Goal: Task Accomplishment & Management: Complete application form

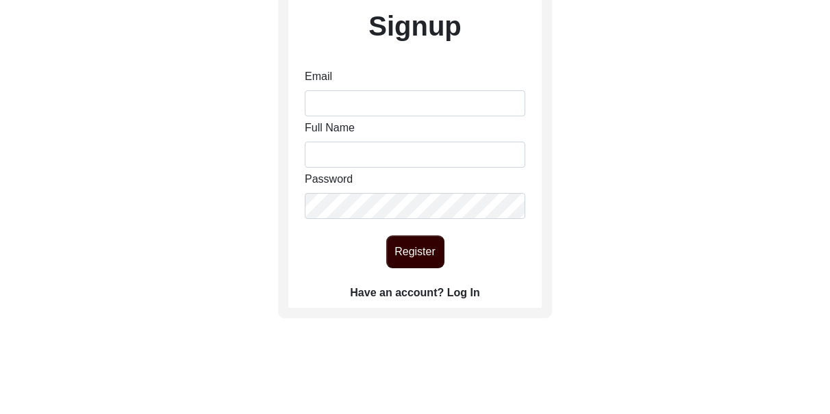
scroll to position [232, 0]
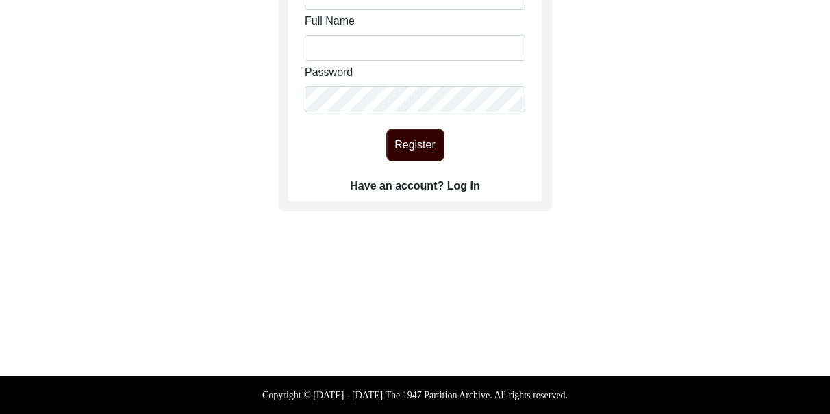
click at [459, 183] on label "Have an account? Log In" at bounding box center [414, 186] width 129 height 16
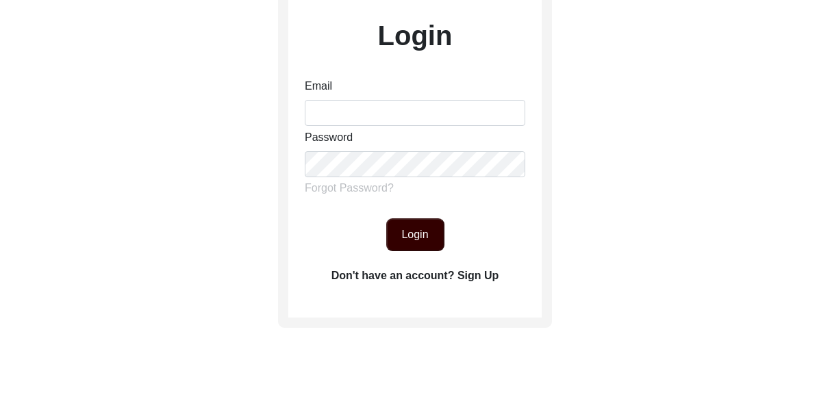
scroll to position [113, 0]
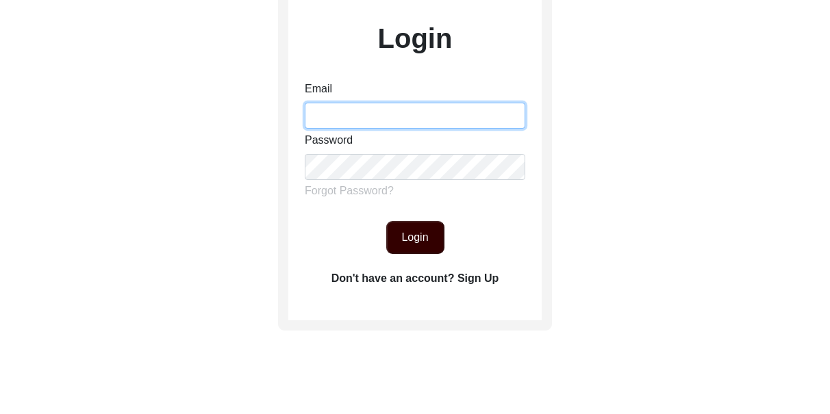
click at [381, 111] on input "Email" at bounding box center [415, 116] width 220 height 26
type input "[EMAIL_ADDRESS][DOMAIN_NAME]"
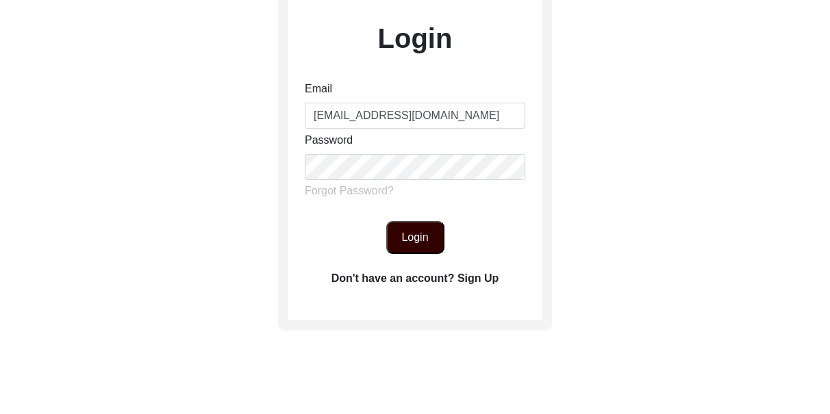
click at [416, 236] on button "Login" at bounding box center [415, 237] width 58 height 33
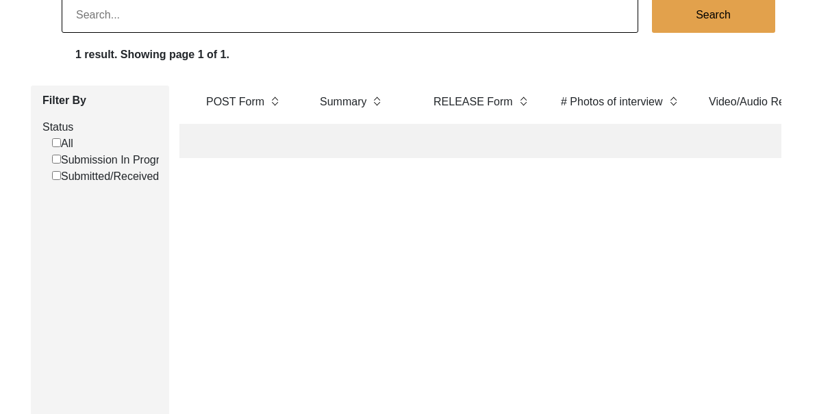
scroll to position [0, 2429]
click at [335, 103] on label "Summary" at bounding box center [345, 102] width 47 height 16
click at [377, 102] on img at bounding box center [379, 101] width 10 height 15
click at [378, 99] on img at bounding box center [379, 101] width 10 height 15
click at [375, 104] on img at bounding box center [379, 101] width 10 height 15
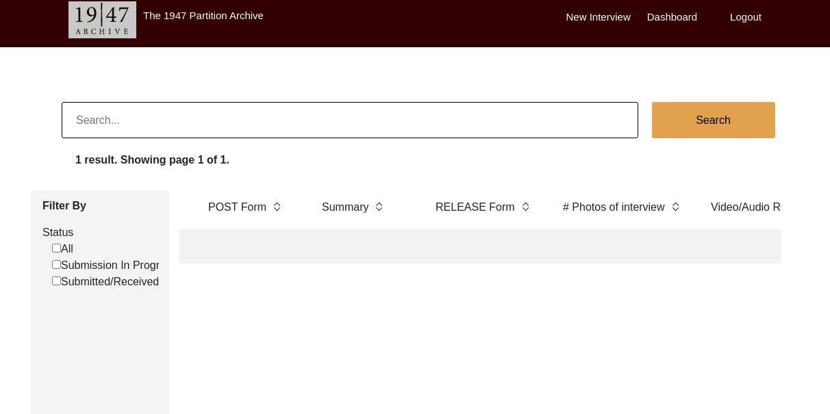
scroll to position [0, 0]
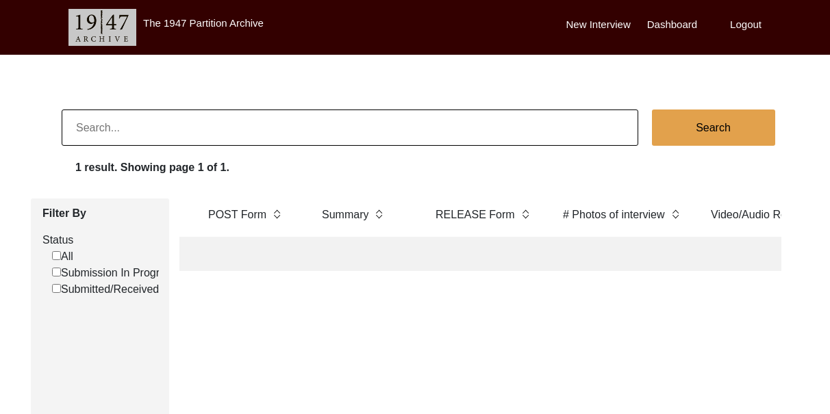
click at [687, 27] on label "Dashboard" at bounding box center [672, 25] width 50 height 16
click at [229, 137] on input at bounding box center [350, 128] width 576 height 36
type input "Summary"
checkbox input "false"
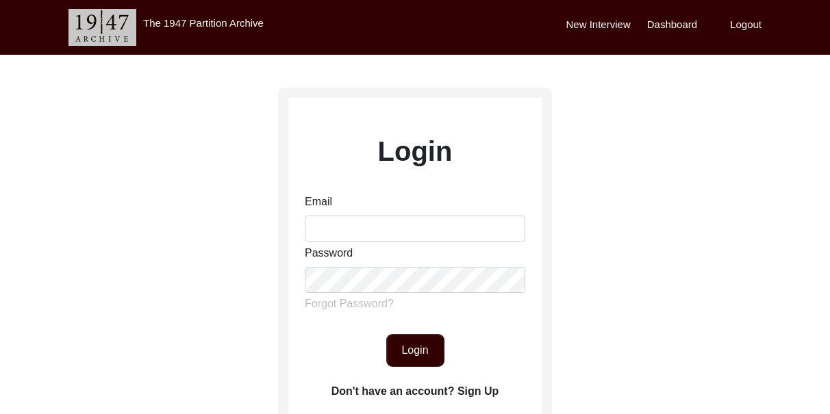
scroll to position [113, 0]
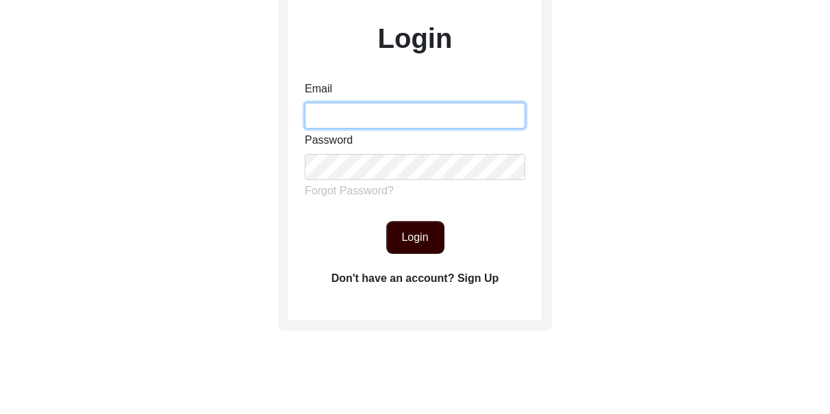
type input "[EMAIL_ADDRESS][DOMAIN_NAME]"
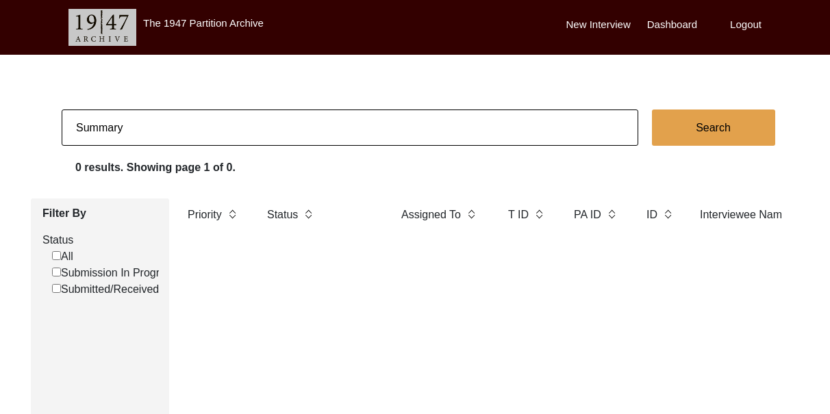
click at [157, 135] on input "Summary" at bounding box center [350, 128] width 576 height 36
type input "S"
click at [680, 21] on label "Dashboard" at bounding box center [672, 25] width 50 height 16
click at [76, 291] on label "Submitted/Received" at bounding box center [105, 289] width 107 height 16
click at [61, 291] on input "Submitted/Received" at bounding box center [56, 288] width 9 height 9
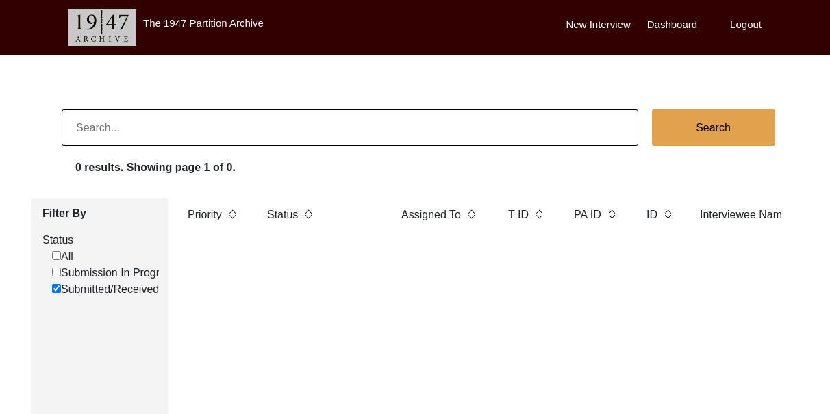
checkbox input "false"
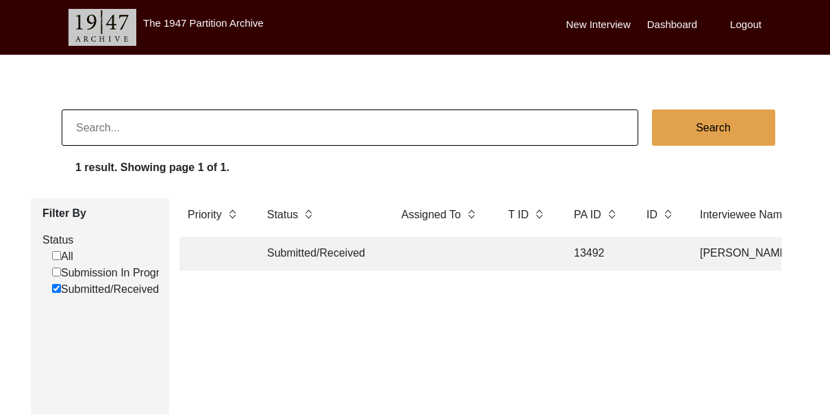
click at [355, 256] on td "Submitted/Received" at bounding box center [320, 254] width 123 height 34
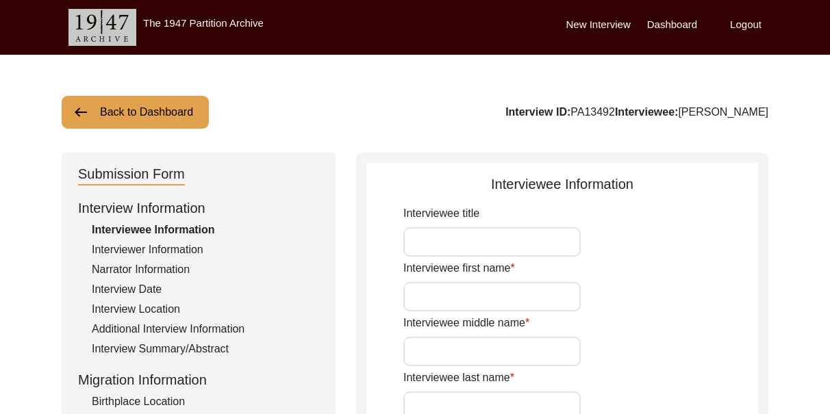
type input "Smt."
type input "[PERSON_NAME]"
type input "N/A"
type input "Saha"
type input "[PERSON_NAME]"
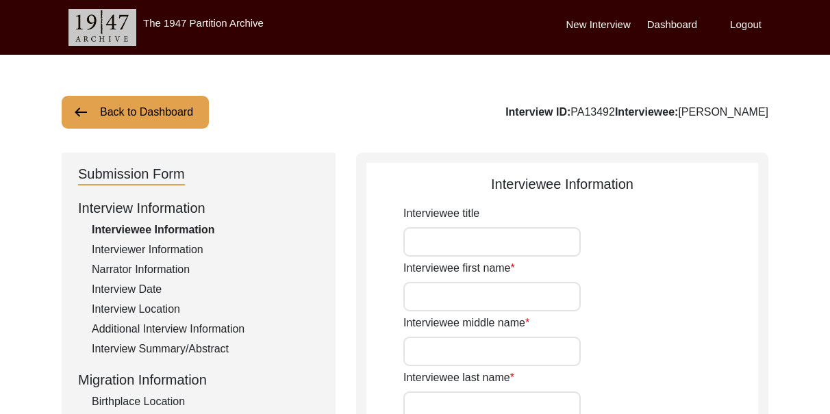
type input "[PERSON_NAME]"
type input "[DATE]"
type input "82"
type input "[DEMOGRAPHIC_DATA]"
type input "Bangla"
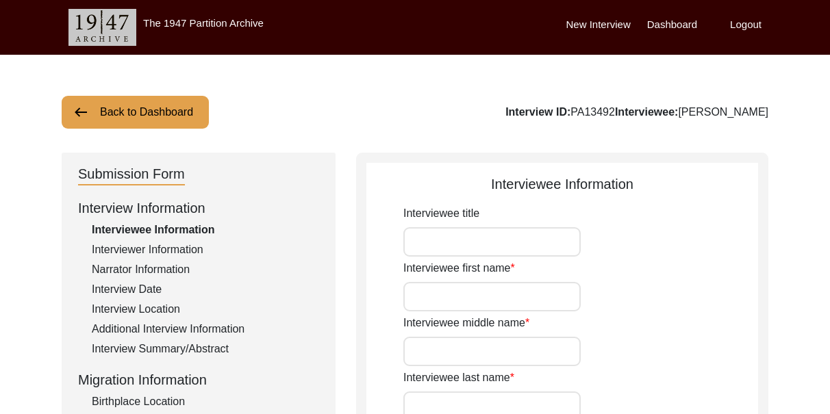
type input "[DEMOGRAPHIC_DATA]"
click at [178, 348] on div "Interview Summary/Abstract" at bounding box center [205, 349] width 227 height 16
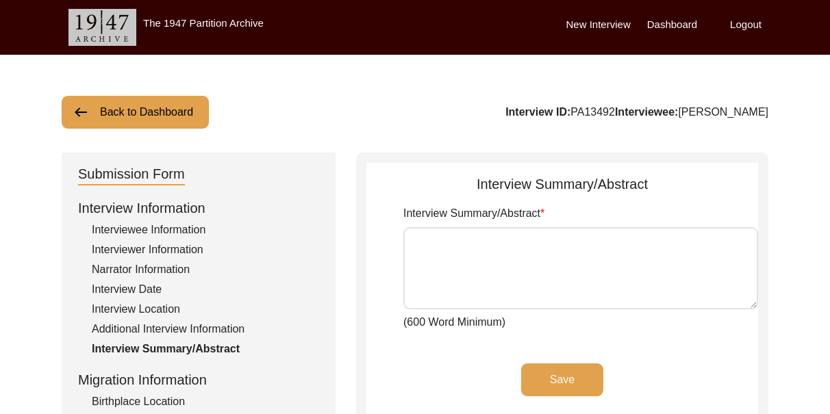
type textarea "Loremip Dolo (sit Amet) con adip el 91 Seddoeiu 9113 te Incididun, Utlab Etdolo…"
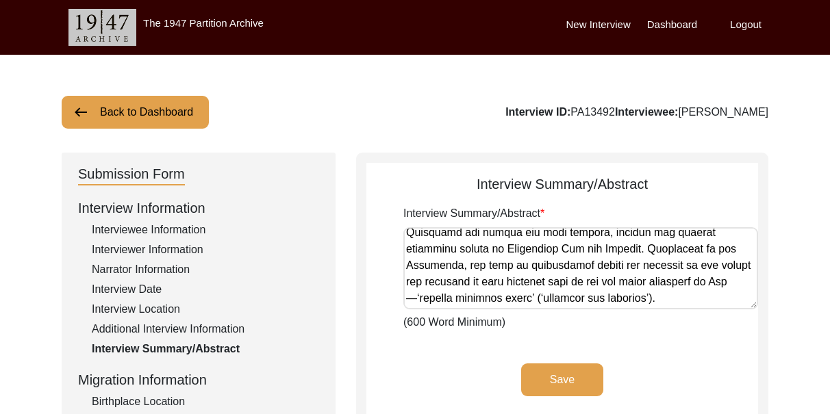
click at [745, 27] on label "Logout" at bounding box center [745, 25] width 31 height 16
